Goal: Task Accomplishment & Management: Manage account settings

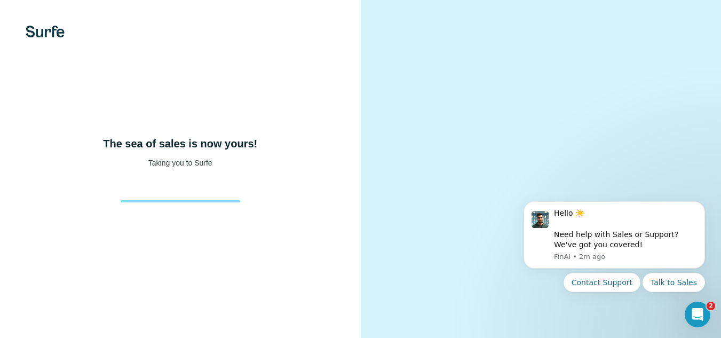
scroll to position [50, 0]
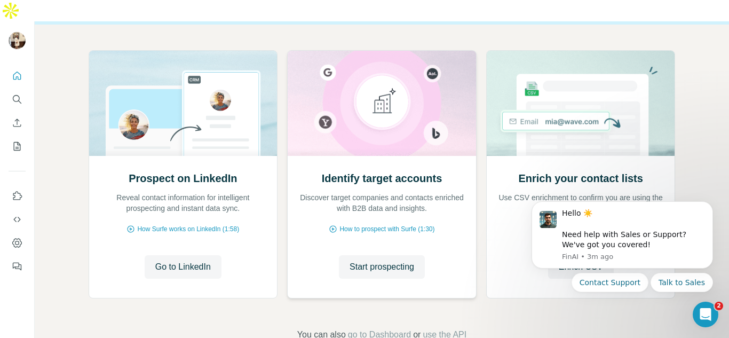
scroll to position [111, 0]
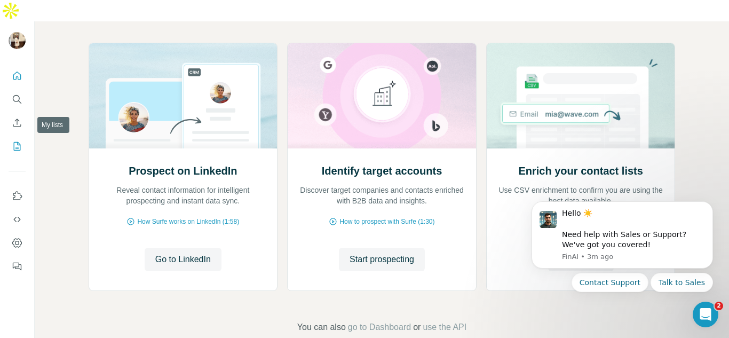
click at [16, 141] on icon "My lists" at bounding box center [17, 146] width 11 height 11
click at [16, 113] on button "Enrich CSV" at bounding box center [17, 122] width 17 height 19
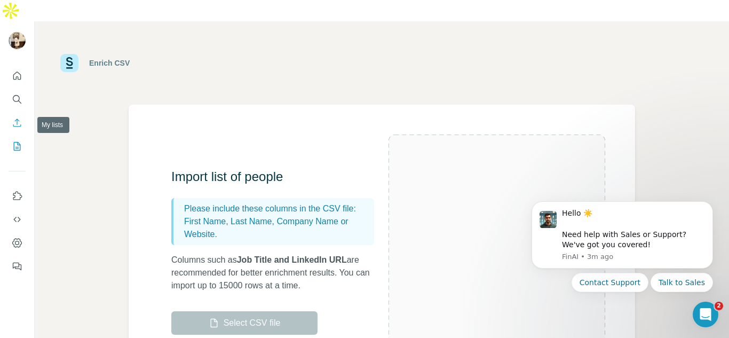
click at [17, 141] on icon "My lists" at bounding box center [17, 146] width 11 height 11
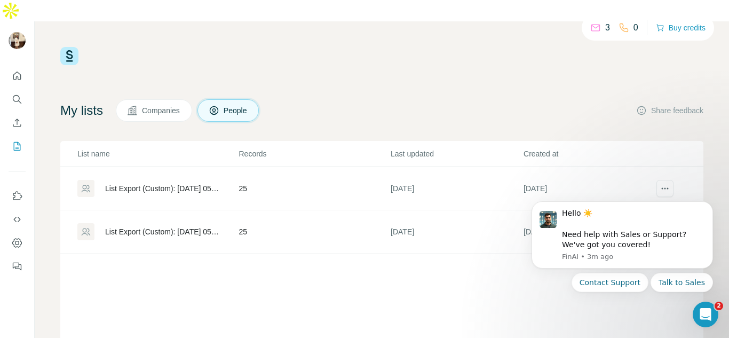
click at [181, 105] on span "Companies" at bounding box center [161, 110] width 39 height 11
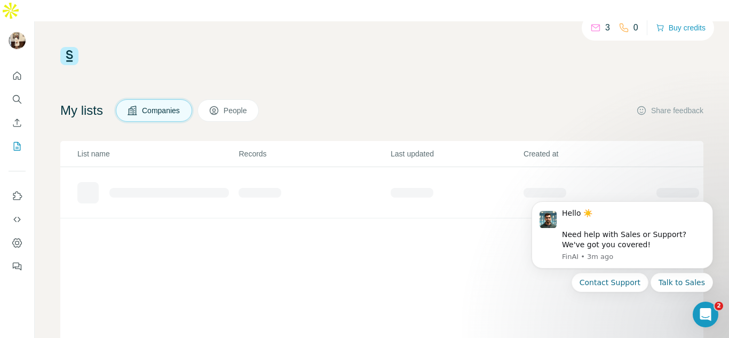
click at [151, 105] on span "Companies" at bounding box center [161, 110] width 39 height 11
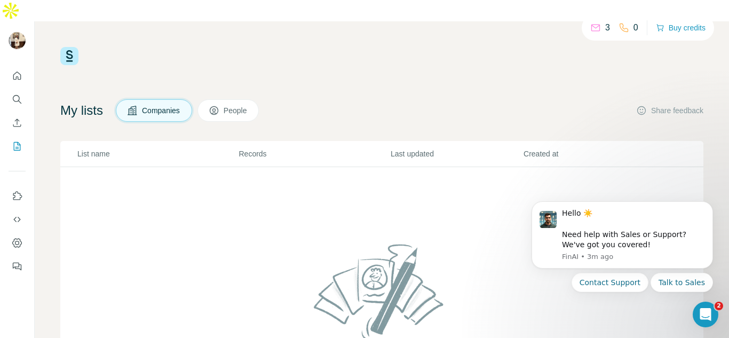
drag, startPoint x: 138, startPoint y: 170, endPoint x: 117, endPoint y: 170, distance: 21.4
click at [117, 170] on td at bounding box center [381, 298] width 643 height 263
click at [239, 105] on span "People" at bounding box center [236, 110] width 25 height 11
click at [164, 105] on span "Companies" at bounding box center [161, 110] width 39 height 11
click at [245, 99] on button "People" at bounding box center [229, 110] width 62 height 22
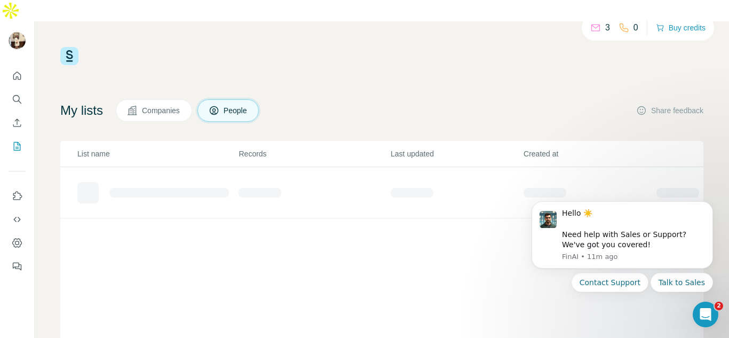
click at [181, 105] on span "Companies" at bounding box center [161, 110] width 39 height 11
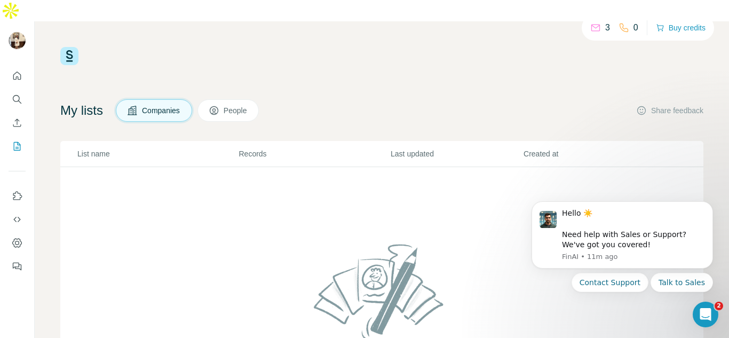
click at [248, 105] on span "People" at bounding box center [236, 110] width 25 height 11
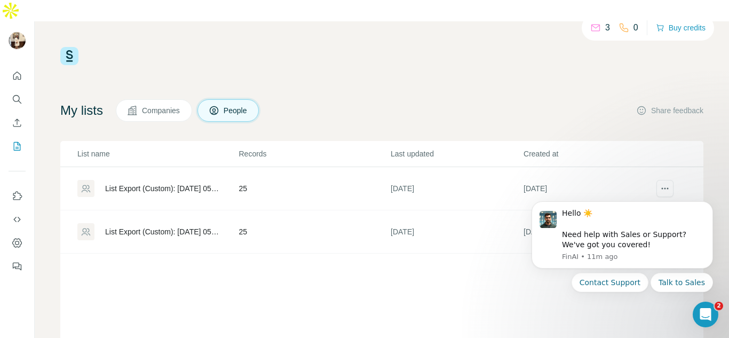
click at [172, 105] on span "Companies" at bounding box center [161, 110] width 39 height 11
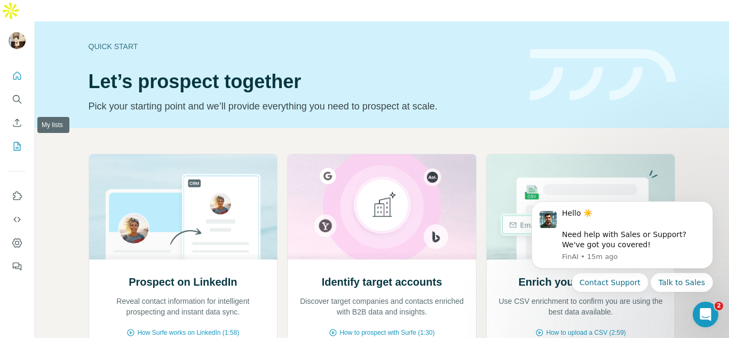
click at [15, 141] on icon "My lists" at bounding box center [17, 146] width 11 height 11
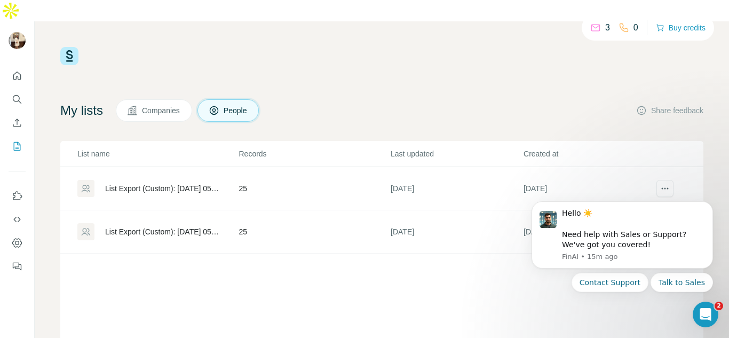
click at [193, 183] on div "List Export (Custom): [DATE] 05:37" at bounding box center [162, 188] width 115 height 11
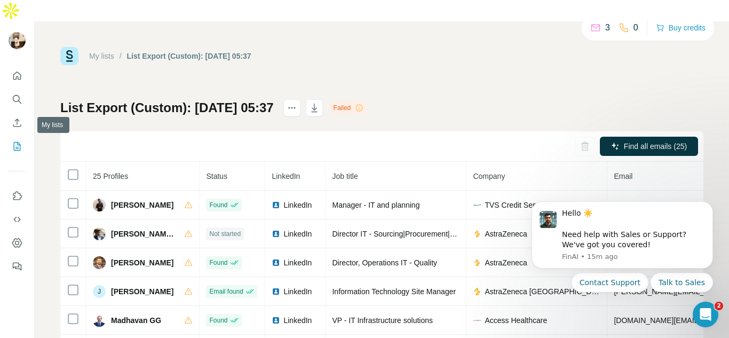
click at [18, 142] on icon "My lists" at bounding box center [17, 145] width 5 height 7
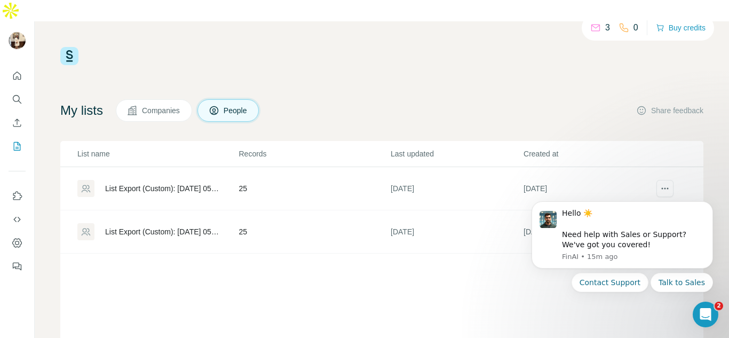
click at [172, 105] on span "Companies" at bounding box center [161, 110] width 39 height 11
